Goal: Task Accomplishment & Management: Manage account settings

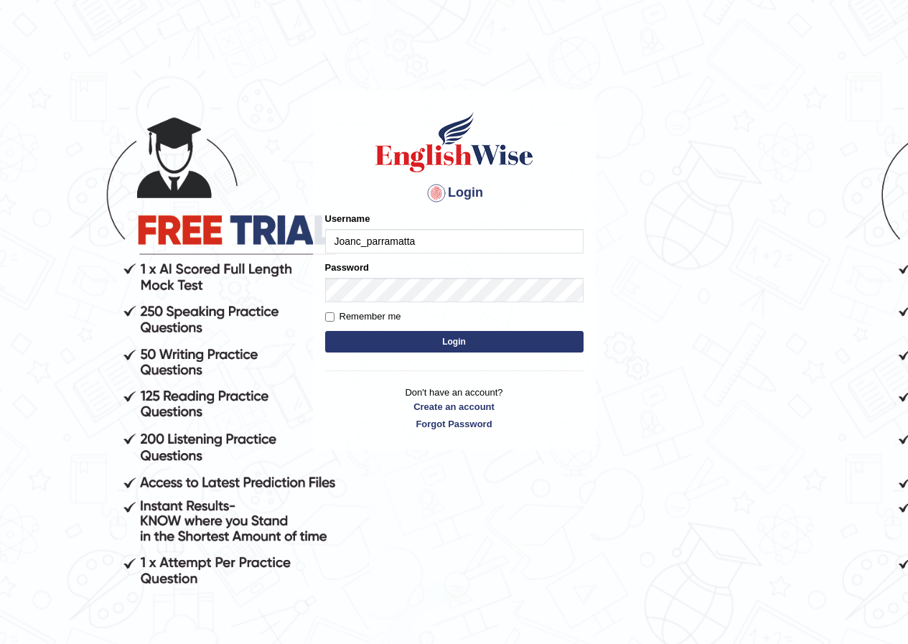
type input "Joanc_parramatta"
click at [329, 315] on input "Remember me" at bounding box center [329, 316] width 9 height 9
checkbox input "true"
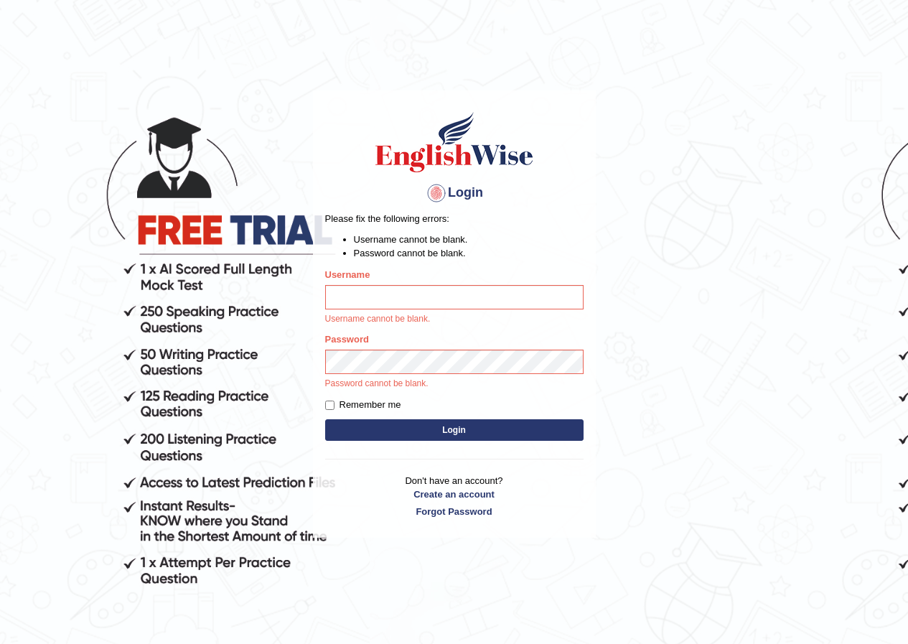
click at [342, 298] on input "Username" at bounding box center [454, 297] width 258 height 24
type input "Joanc_parramatta"
drag, startPoint x: 0, startPoint y: 0, endPoint x: 342, endPoint y: 298, distance: 453.5
click at [342, 298] on input "Username" at bounding box center [454, 297] width 258 height 24
type input "joanc_parramatta"
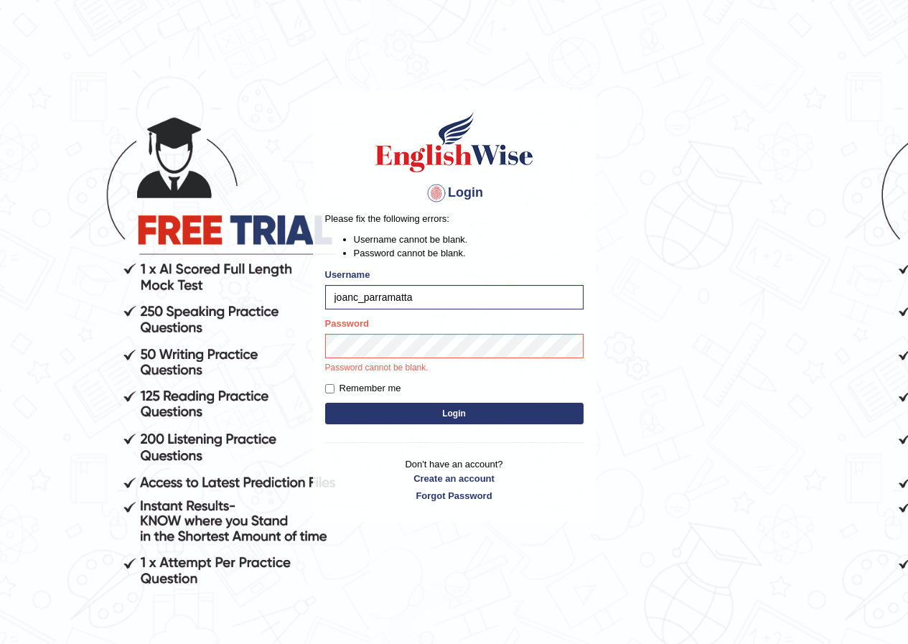
click at [451, 410] on button "Login" at bounding box center [454, 414] width 258 height 22
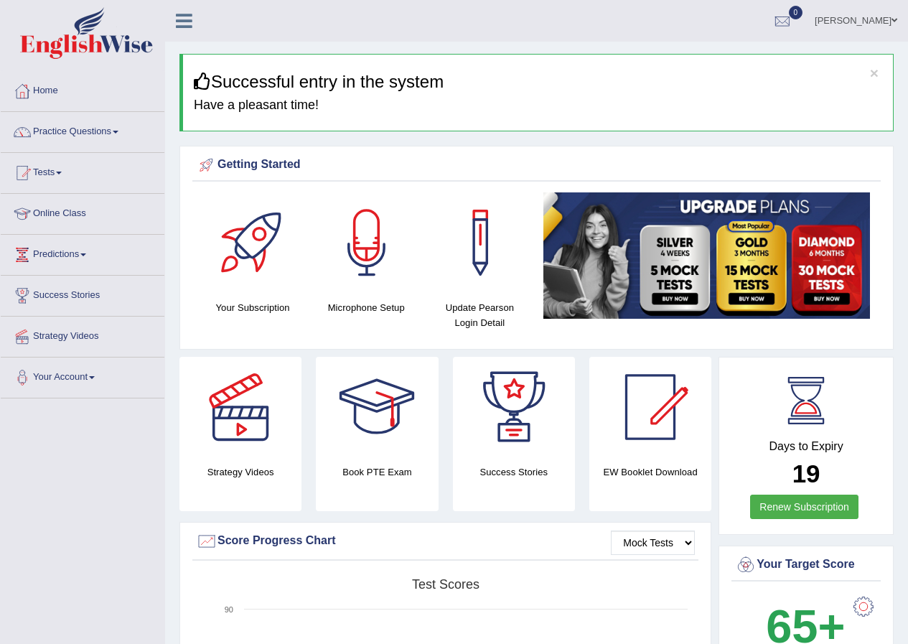
click at [62, 173] on span at bounding box center [59, 173] width 6 height 3
click at [62, 174] on link "Tests" at bounding box center [83, 171] width 164 height 36
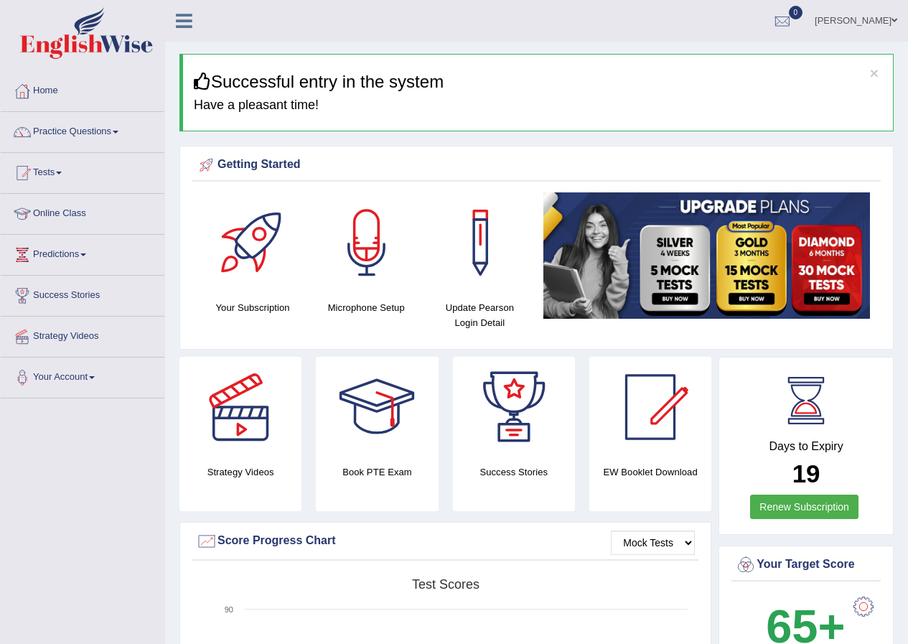
click at [62, 174] on link "Tests" at bounding box center [83, 171] width 164 height 36
click at [1, 153] on link "Tests" at bounding box center [83, 171] width 164 height 36
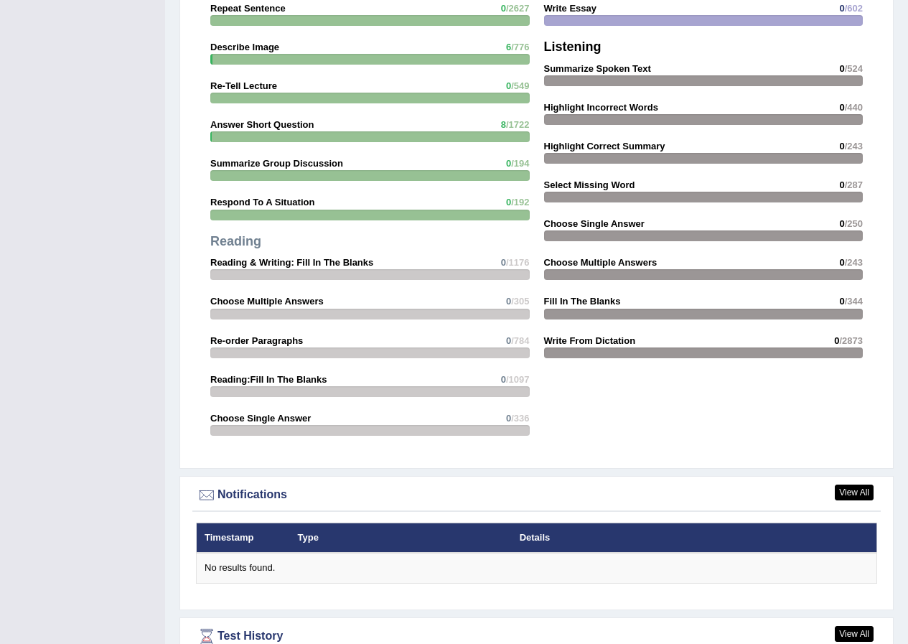
scroll to position [1528, 0]
